Goal: Task Accomplishment & Management: Complete application form

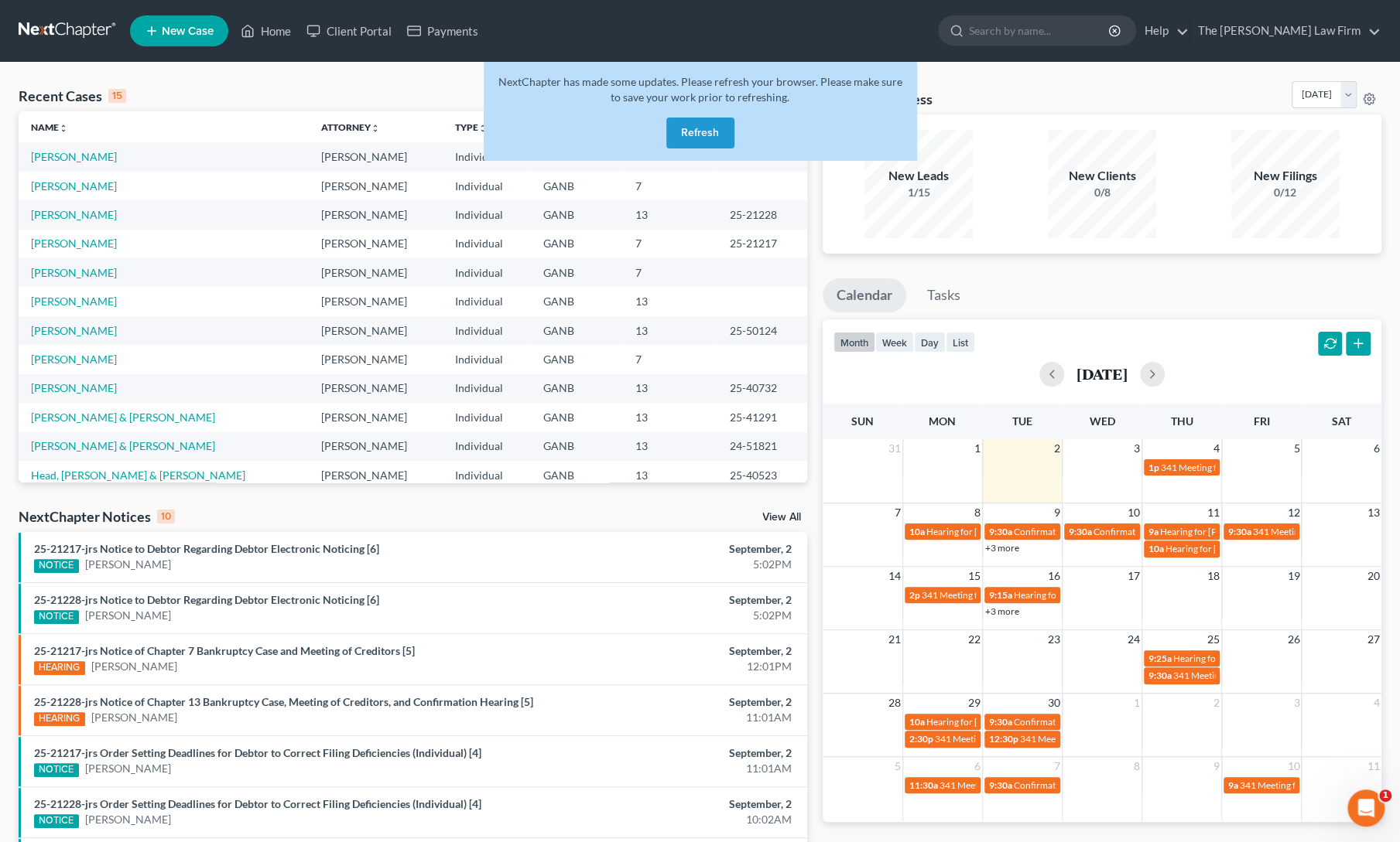
click at [688, 129] on button "Refresh" at bounding box center [700, 133] width 68 height 31
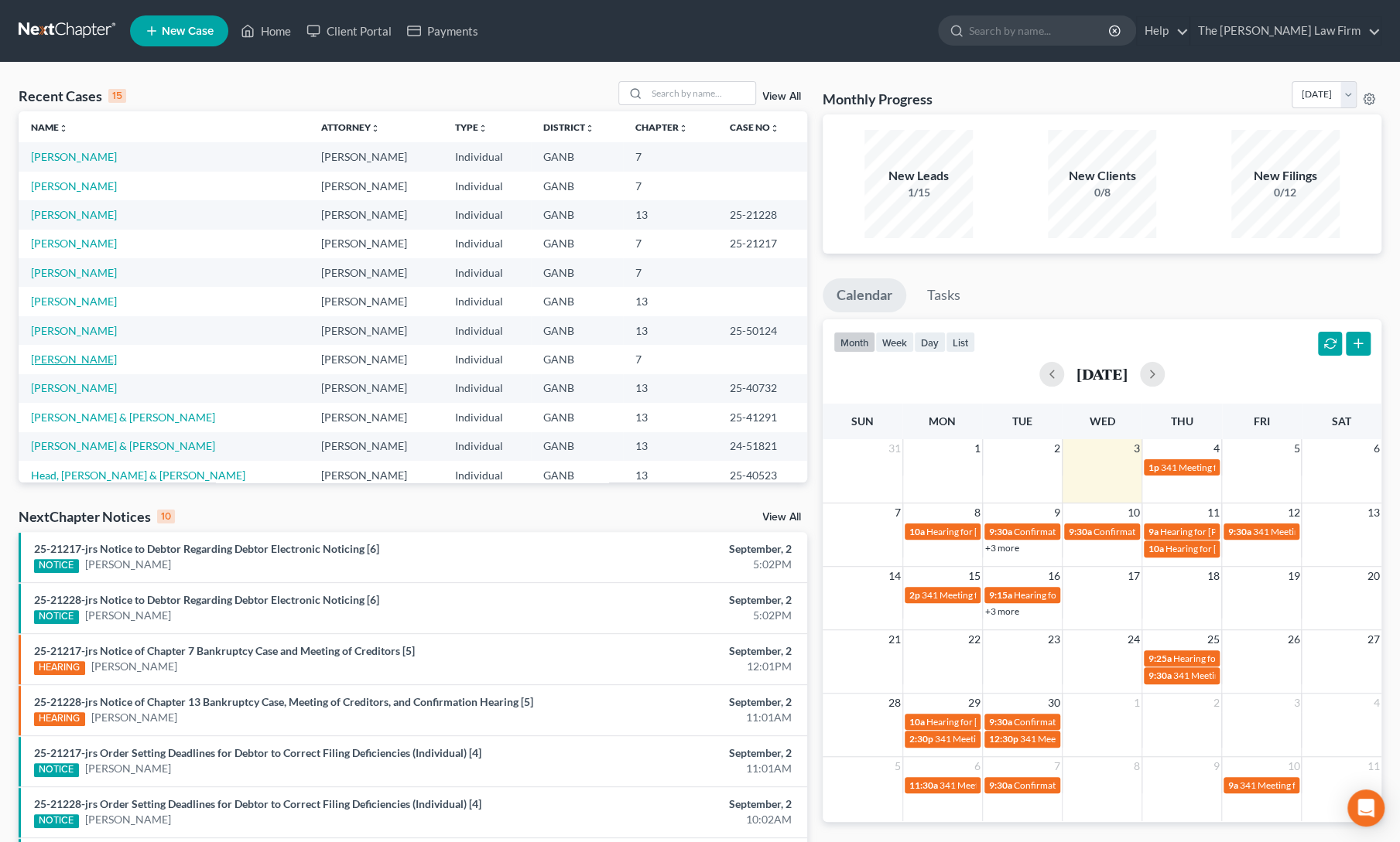
click at [76, 360] on link "[PERSON_NAME]" at bounding box center [74, 359] width 86 height 13
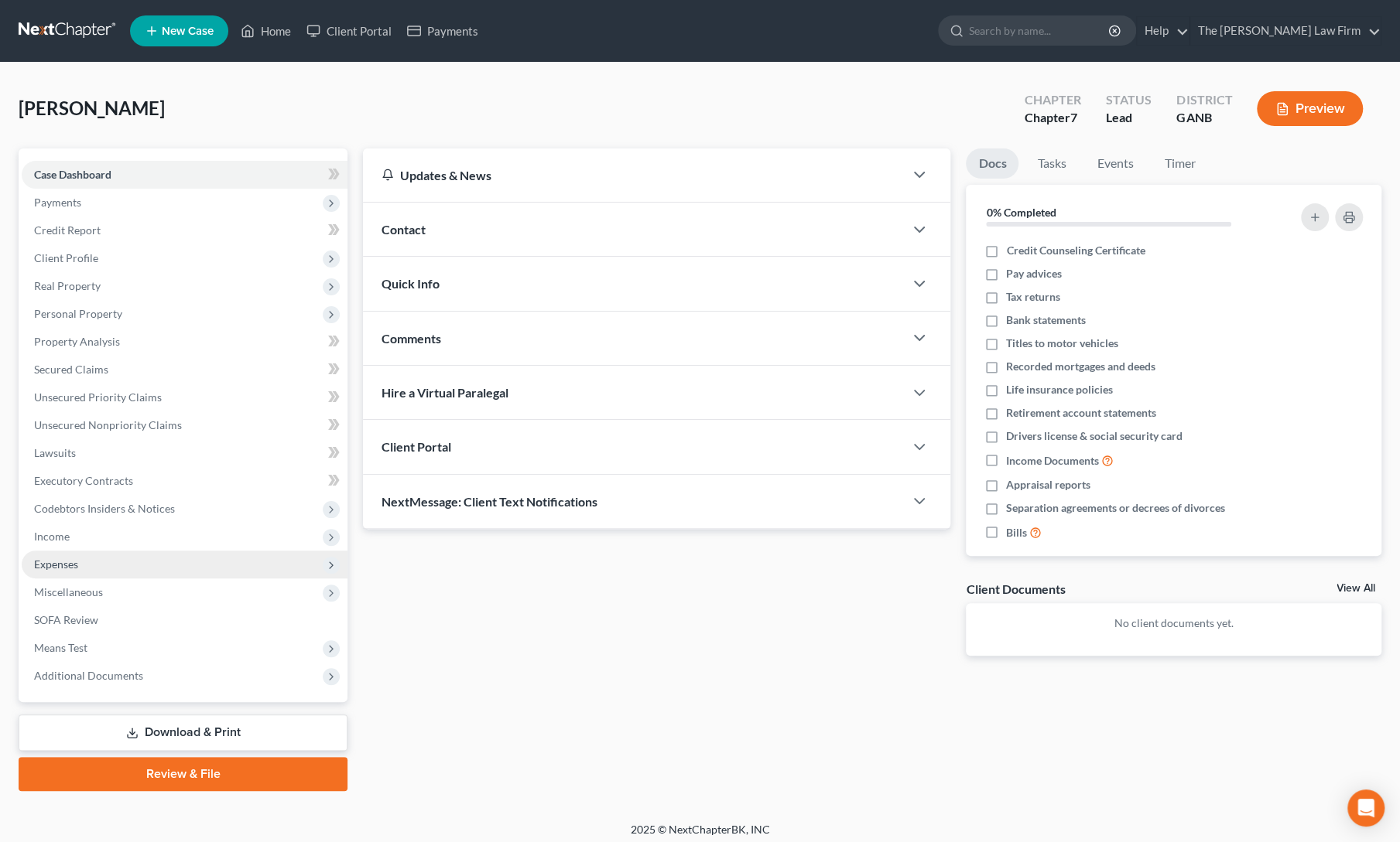
click at [86, 567] on span "Expenses" at bounding box center [184, 564] width 326 height 28
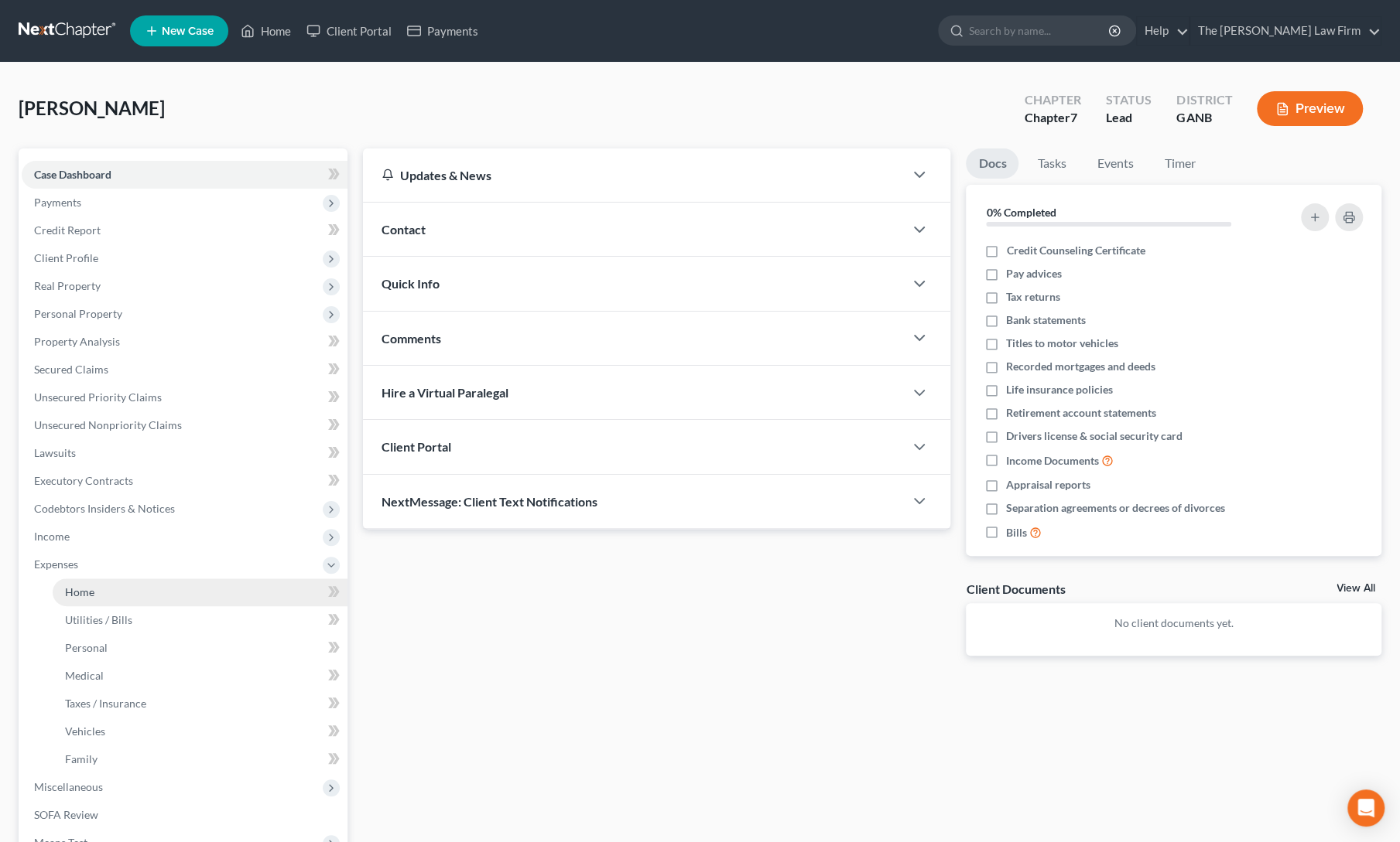
click at [91, 588] on span "Home" at bounding box center [80, 592] width 29 height 13
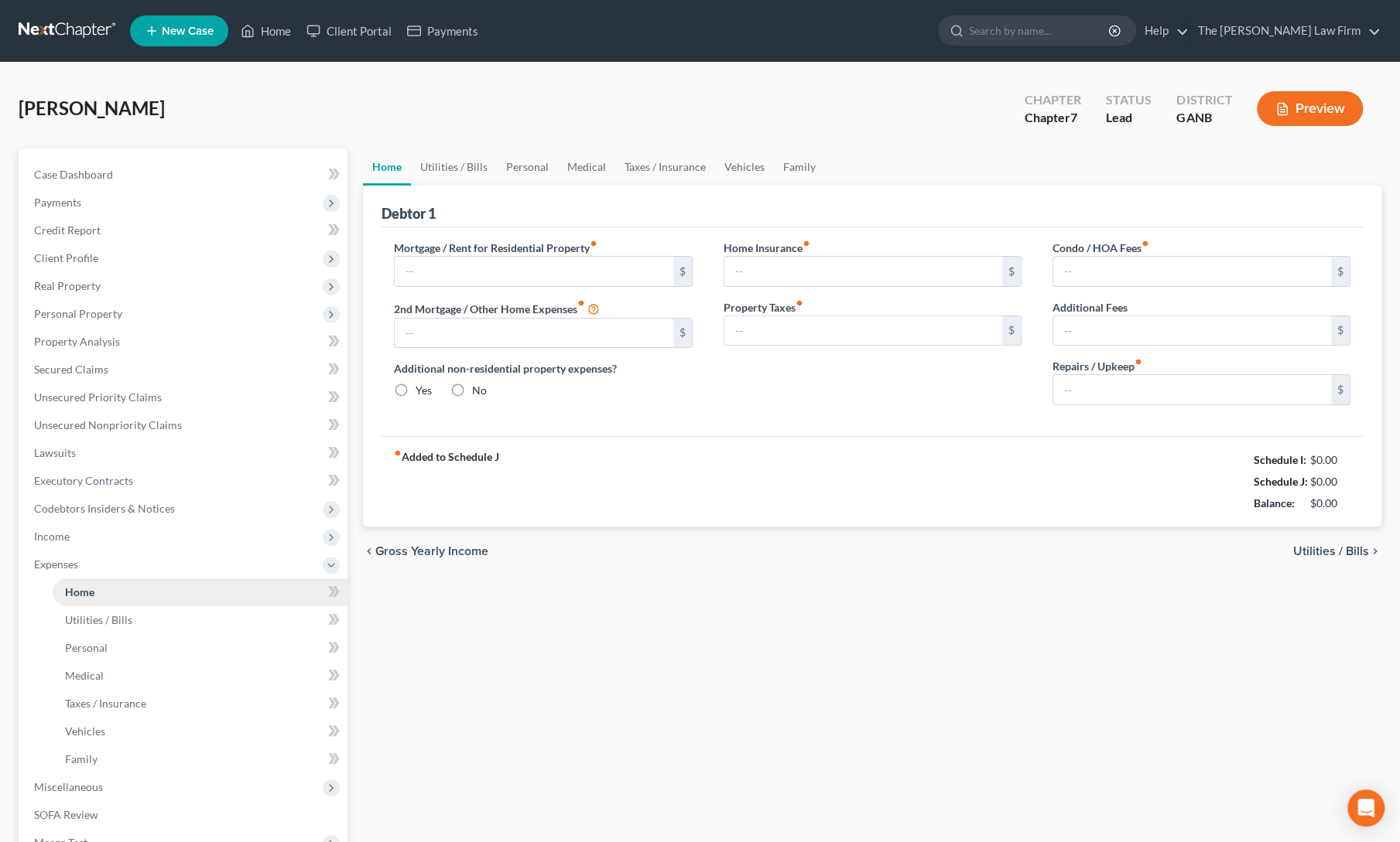
type input "0.00"
radio input "true"
type input "0.00"
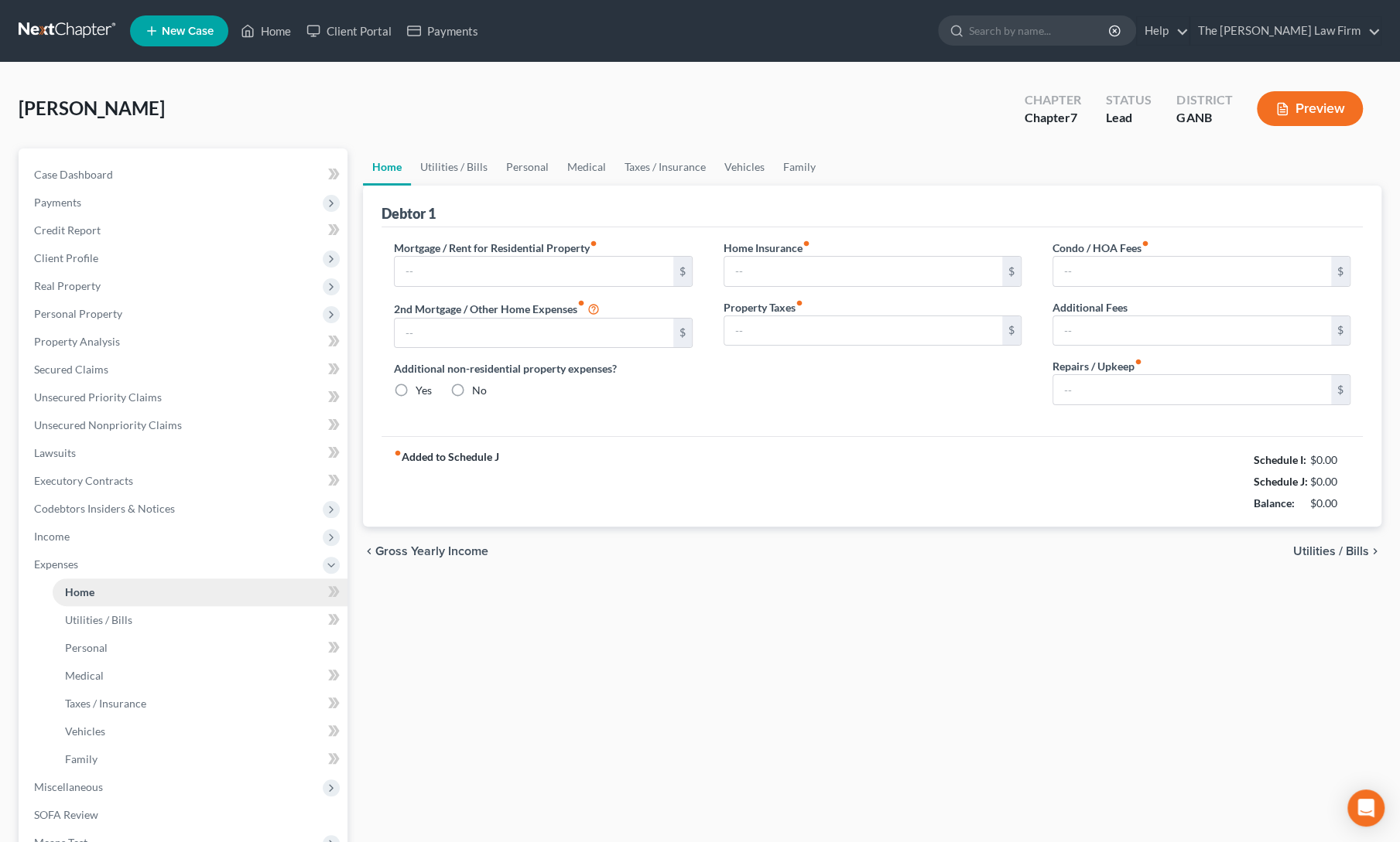
type input "0.00"
click at [560, 659] on div "Home Utilities / Bills Personal Medical Taxes / Insurance Vehicles Family Debto…" at bounding box center [872, 568] width 1033 height 838
click at [732, 165] on link "Vehicles" at bounding box center [744, 167] width 59 height 37
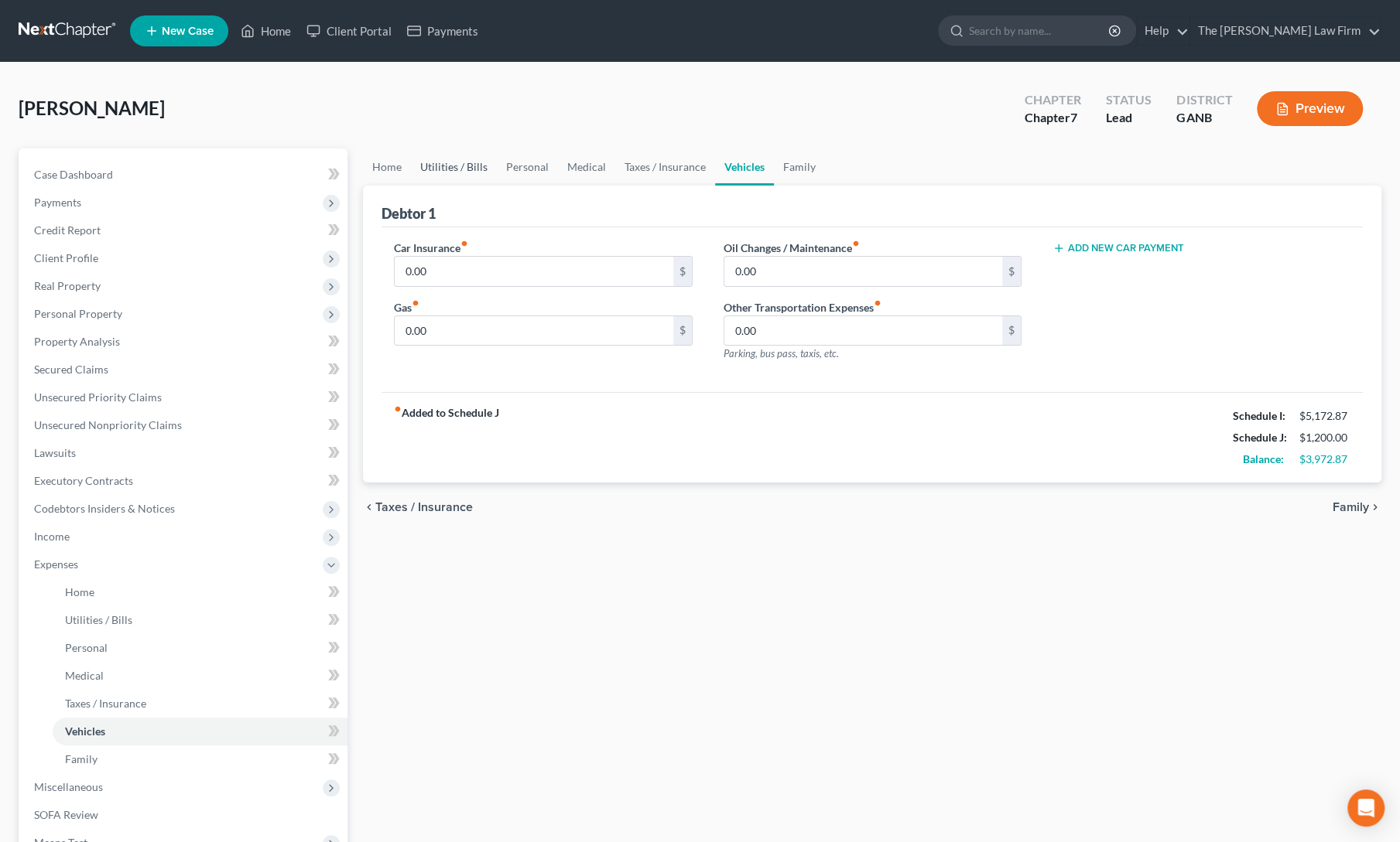
click at [432, 166] on link "Utilities / Bills" at bounding box center [454, 167] width 86 height 37
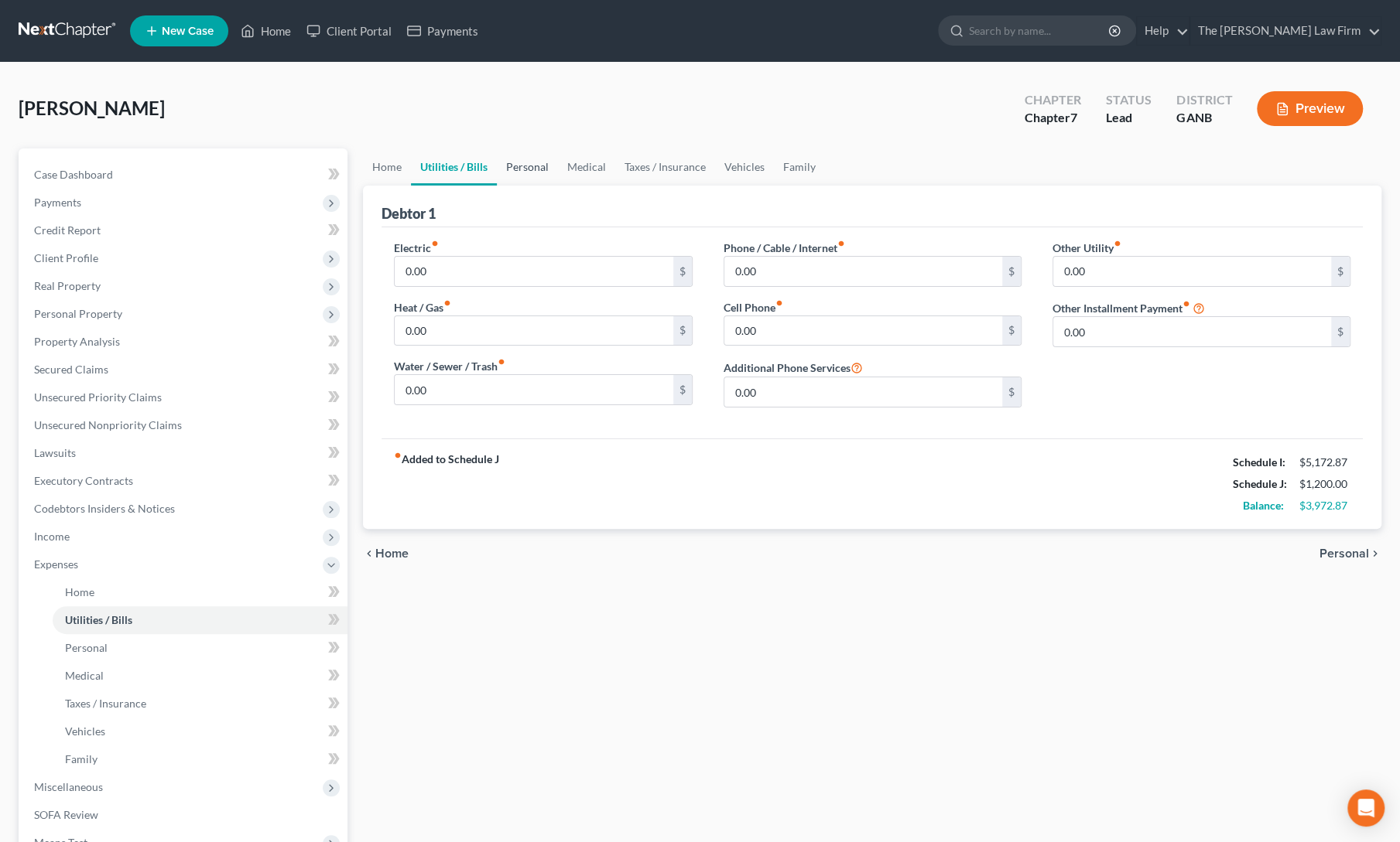
click at [508, 173] on link "Personal" at bounding box center [527, 167] width 61 height 37
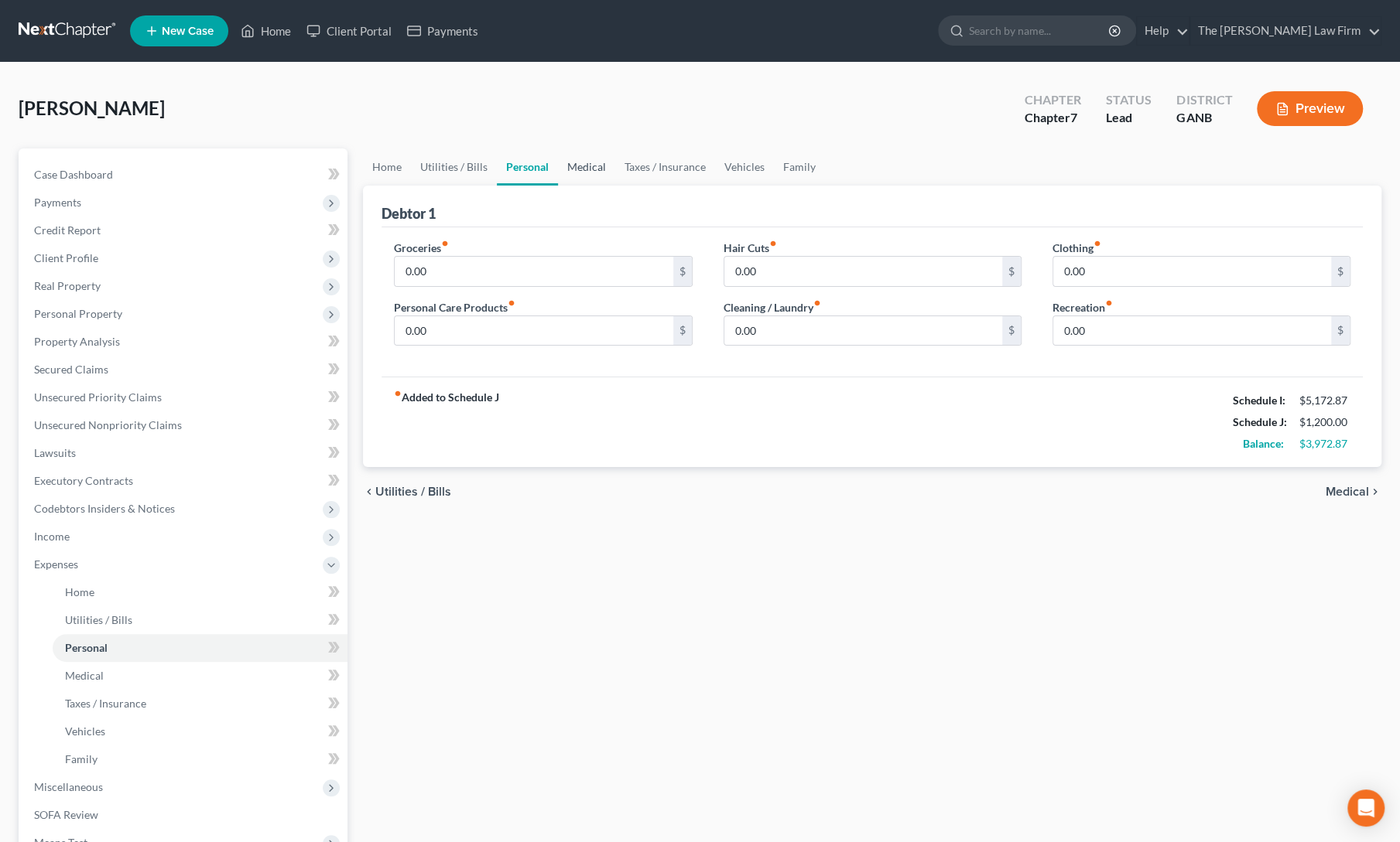
click at [591, 176] on link "Medical" at bounding box center [586, 167] width 58 height 37
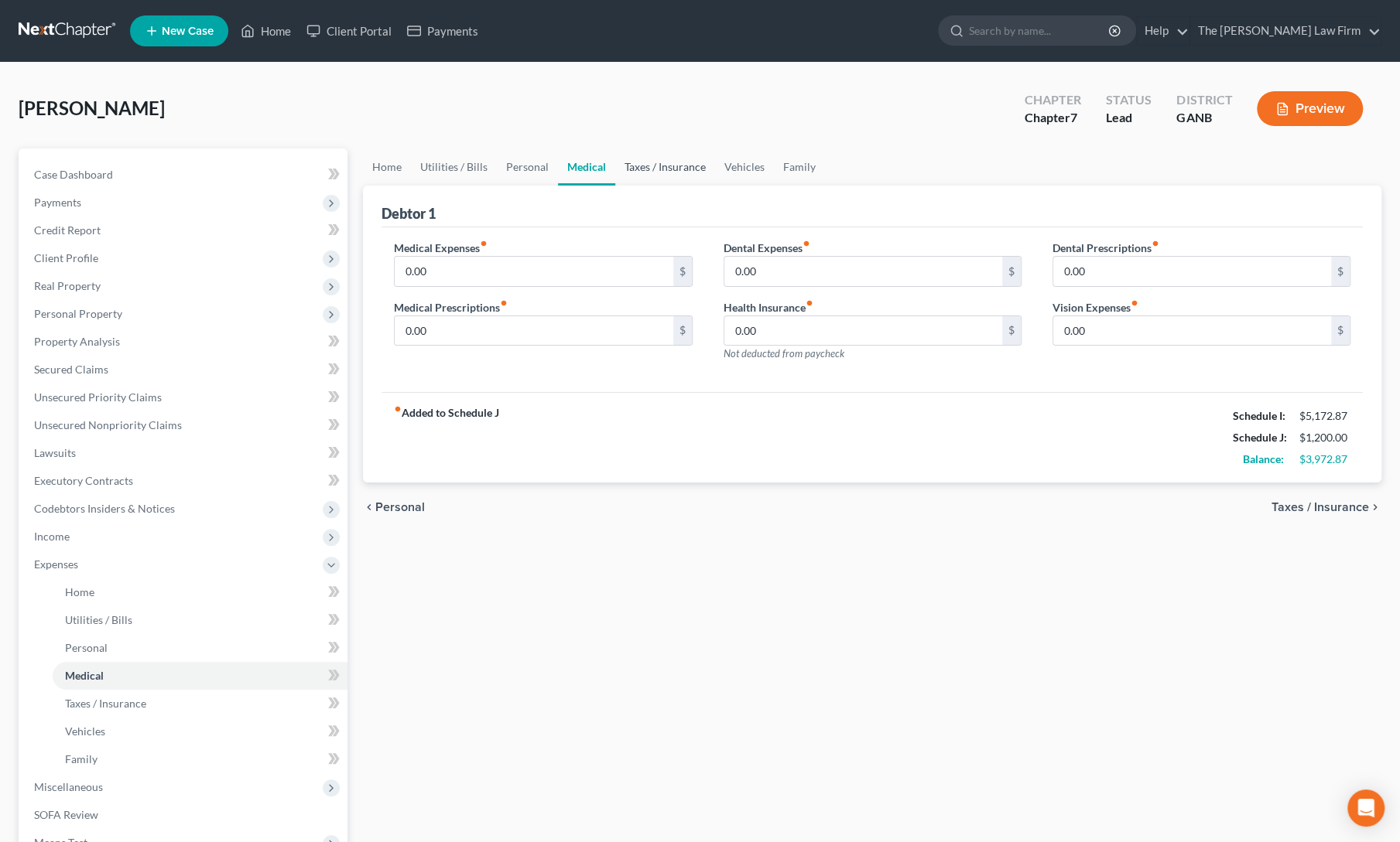
click at [649, 181] on link "Taxes / Insurance" at bounding box center [665, 167] width 100 height 37
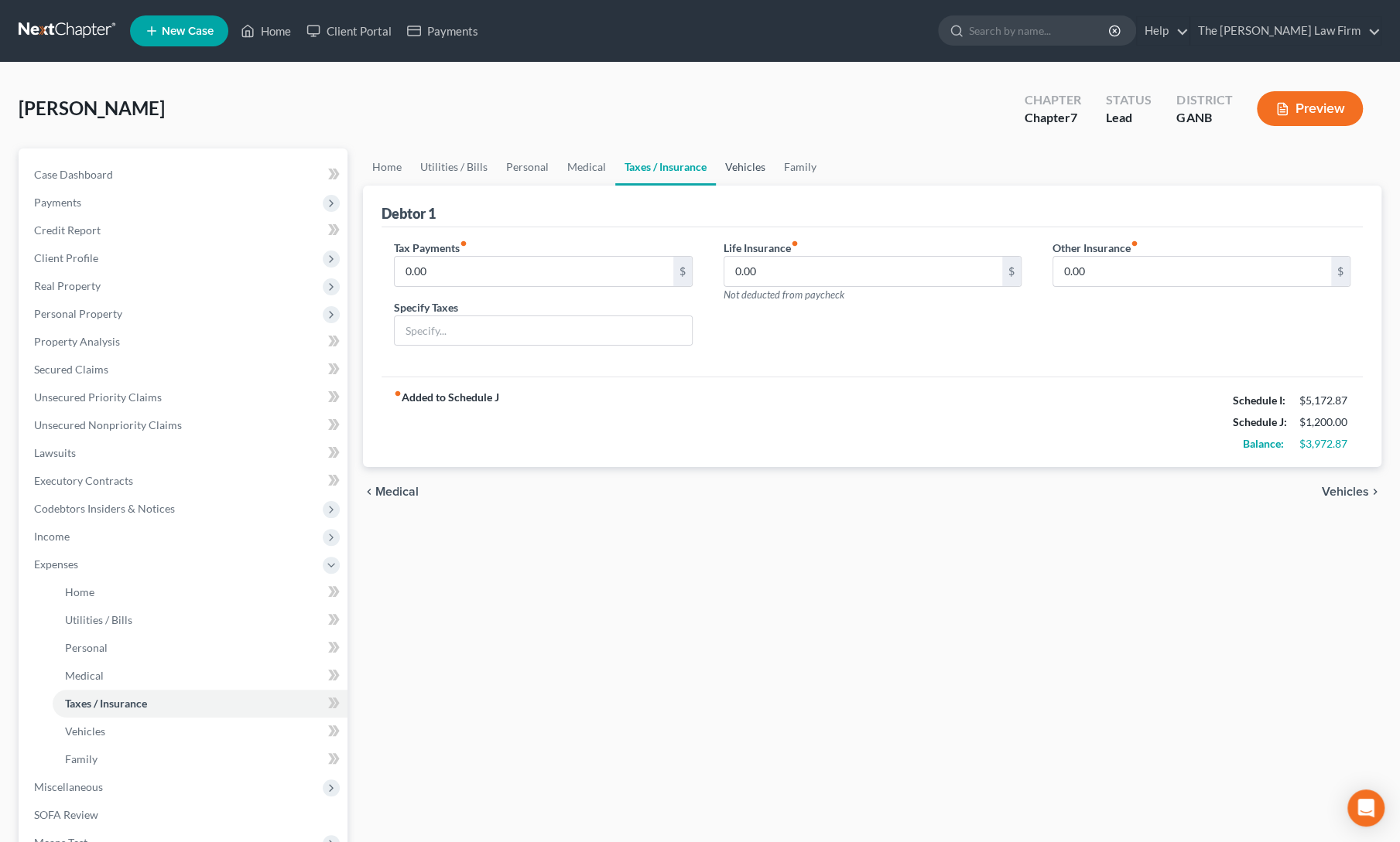
click at [727, 174] on link "Vehicles" at bounding box center [745, 167] width 59 height 37
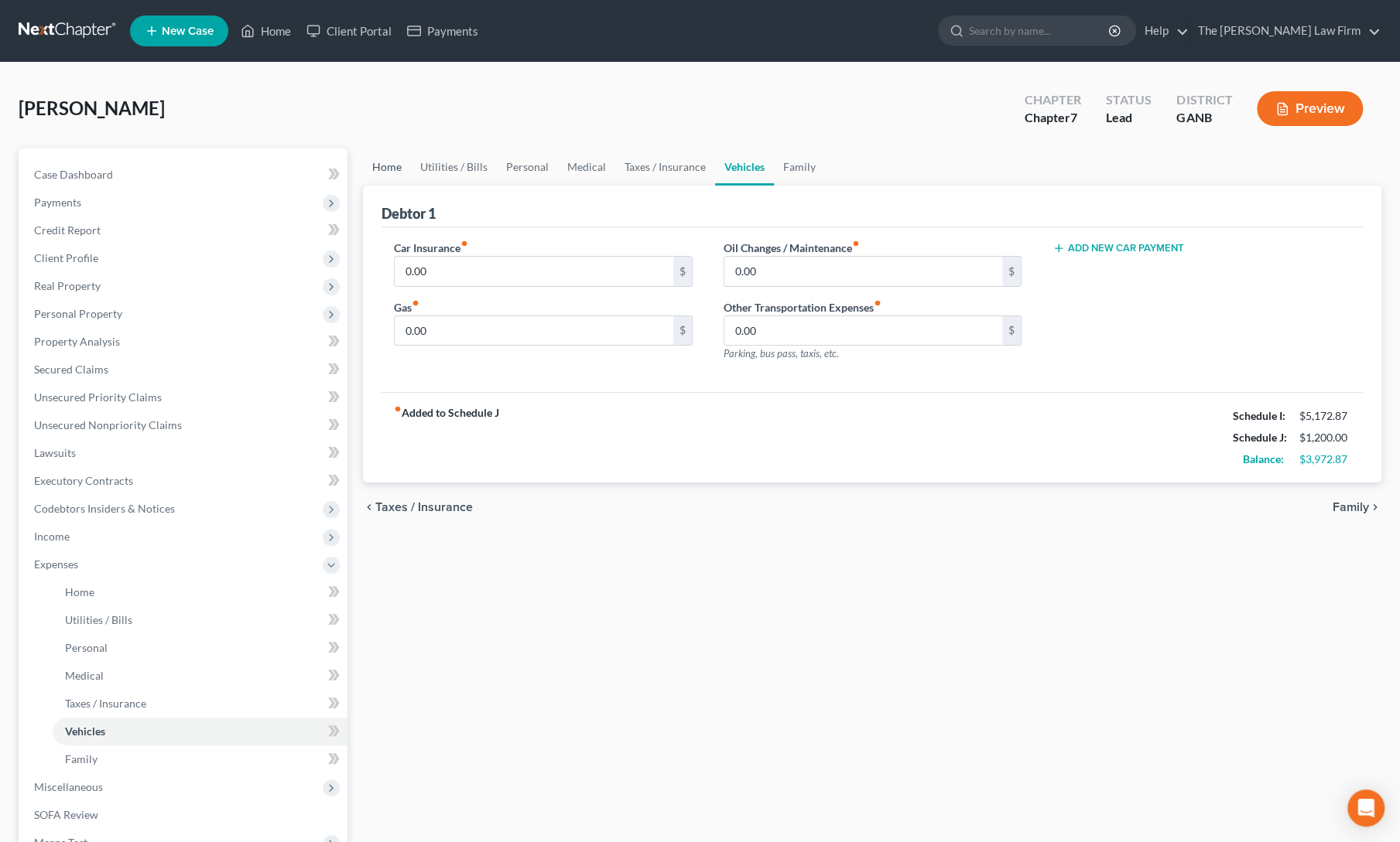
click at [392, 171] on link "Home" at bounding box center [387, 167] width 48 height 37
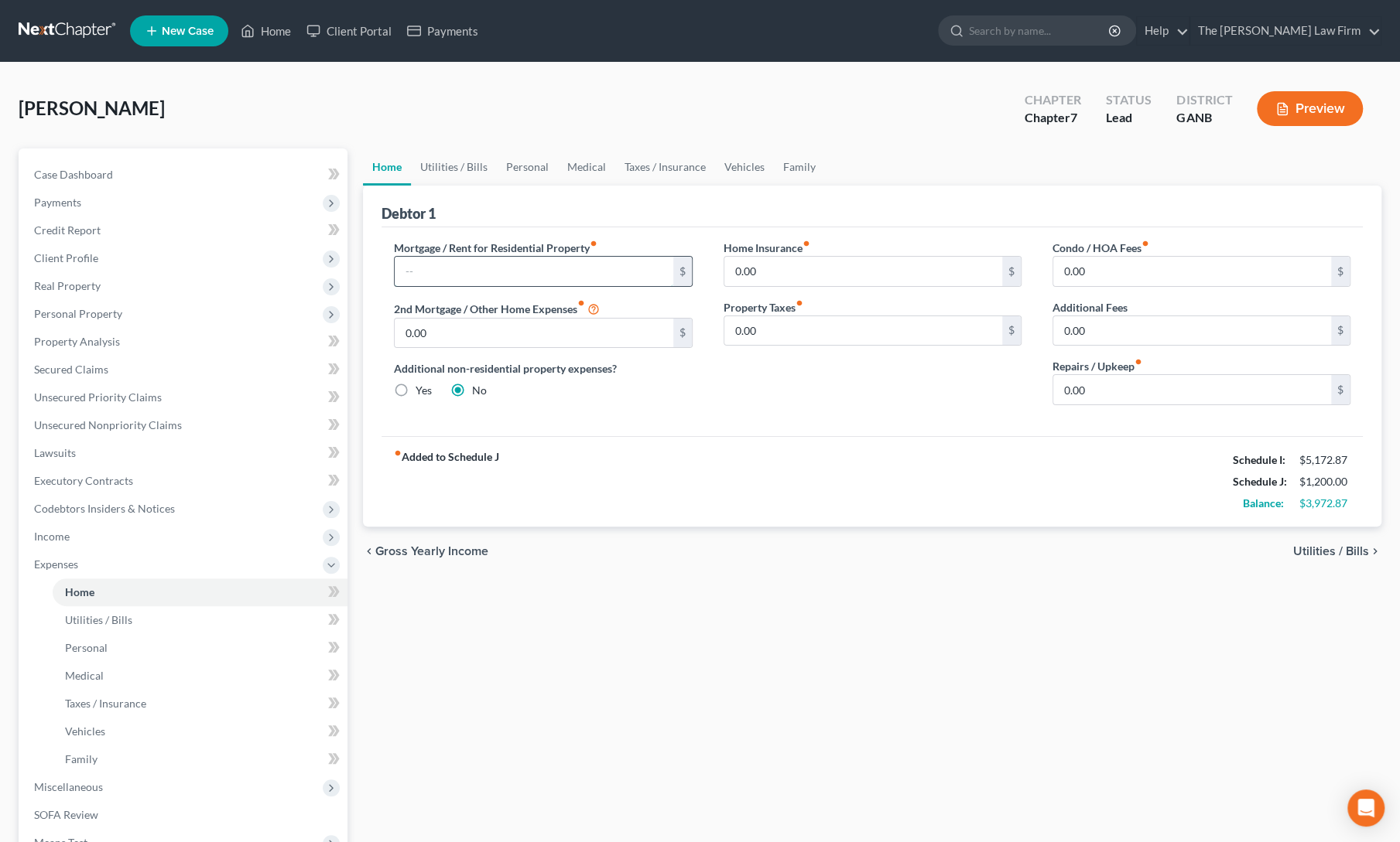
click at [447, 268] on input "text" at bounding box center [533, 272] width 278 height 29
type input "800"
click at [786, 165] on link "Family" at bounding box center [799, 167] width 51 height 37
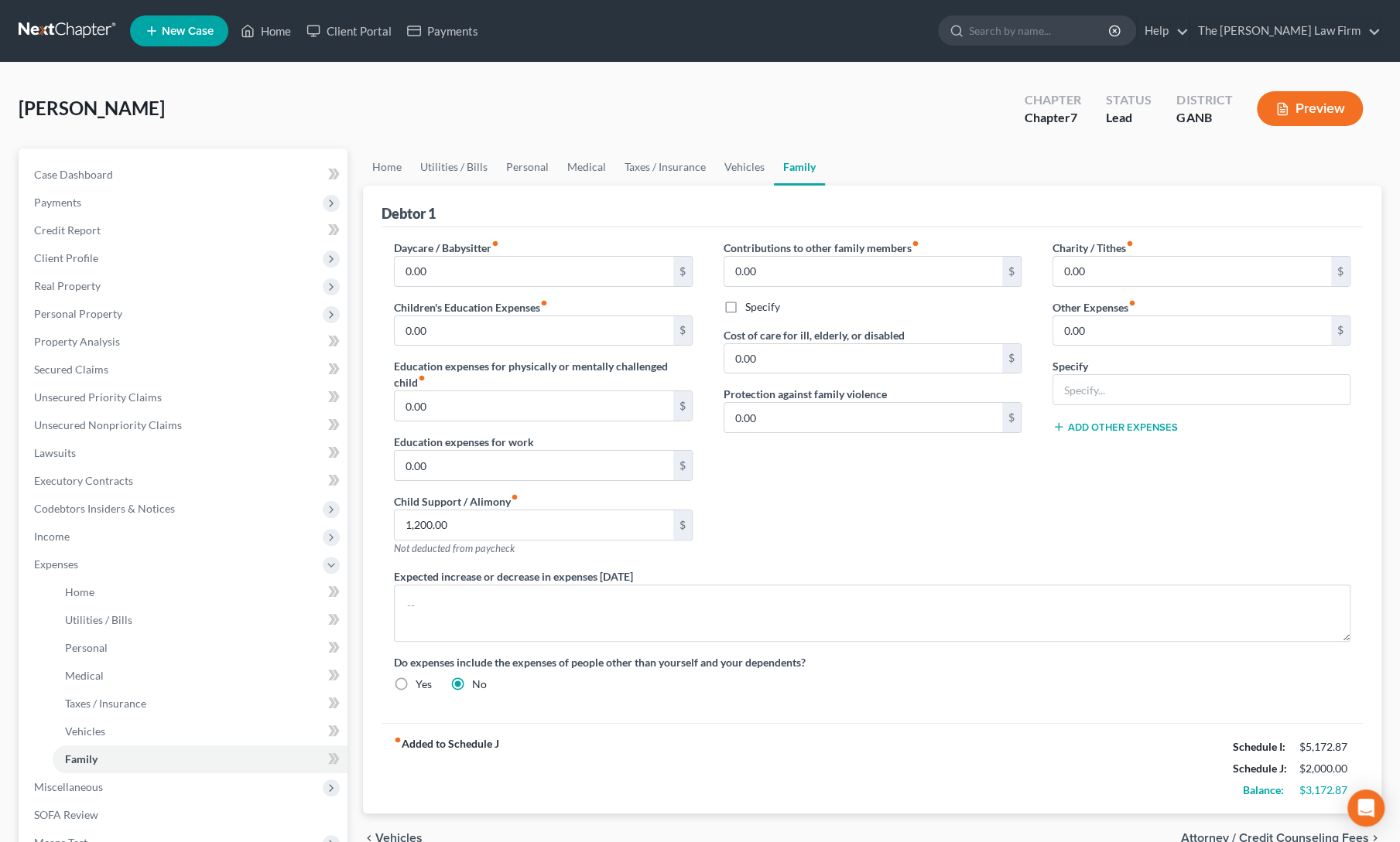
click at [876, 461] on div "Contributions to other family members fiber_manual_record 0.00 $ Specify Cost o…" at bounding box center [873, 404] width 329 height 329
click at [892, 545] on div "Contributions to other family members fiber_manual_record 0.00 $ Specify Cost o…" at bounding box center [873, 404] width 329 height 329
click at [893, 532] on div "Contributions to other family members fiber_manual_record 0.00 $ Specify Cost o…" at bounding box center [873, 404] width 329 height 329
click at [885, 476] on div "Contributions to other family members fiber_manual_record 0.00 $ Specify Cost o…" at bounding box center [873, 404] width 329 height 329
